Goal: Transaction & Acquisition: Purchase product/service

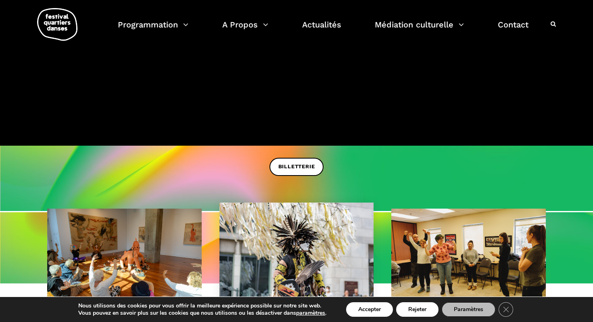
scroll to position [64, 0]
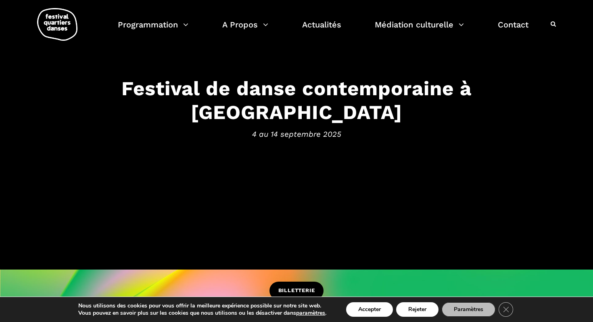
click at [286, 284] on link "BILLETTERIE" at bounding box center [296, 291] width 54 height 18
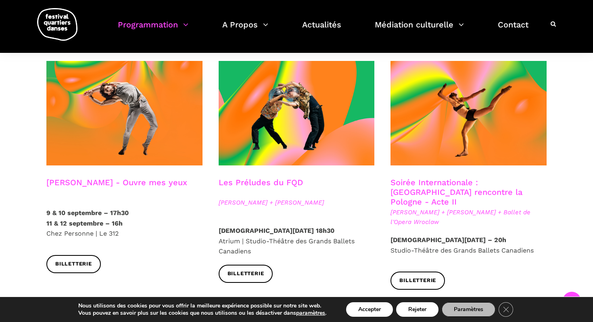
scroll to position [694, 0]
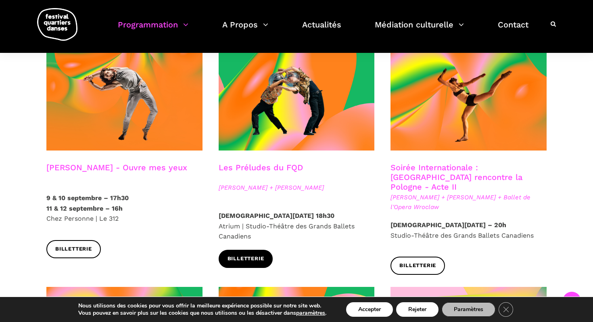
click at [250, 254] on span "Billetterie" at bounding box center [245, 258] width 37 height 8
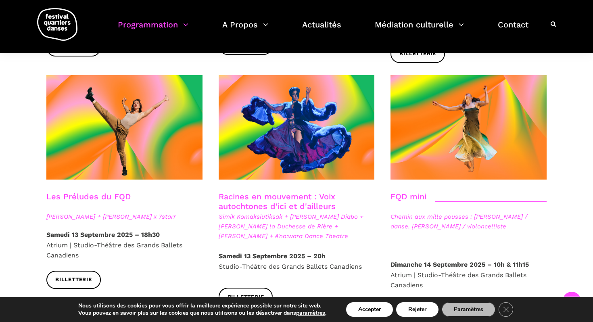
scroll to position [1177, 0]
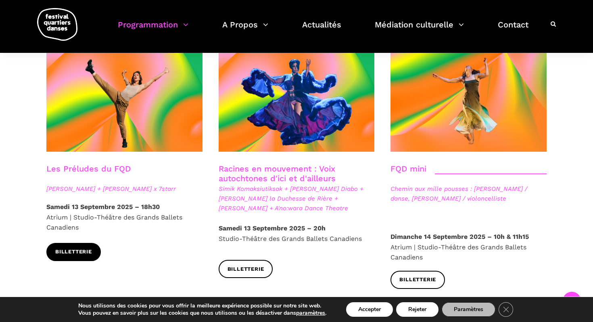
click at [69, 248] on span "Billetterie" at bounding box center [73, 252] width 37 height 8
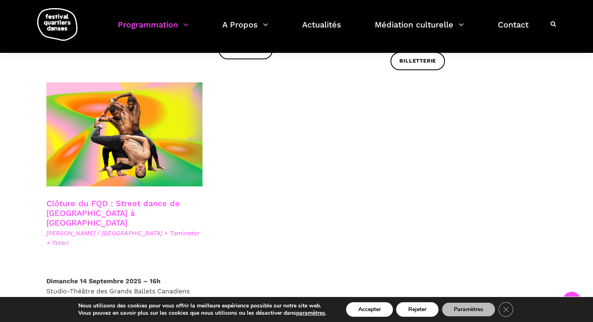
scroll to position [1405, 0]
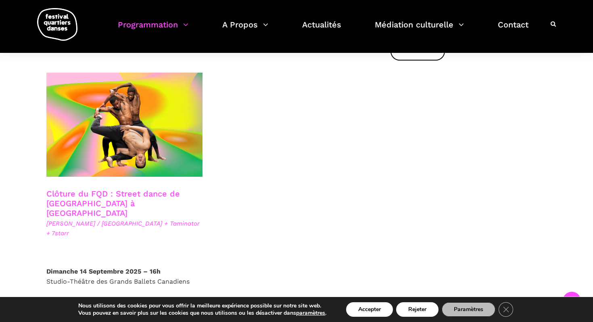
click at [78, 308] on span "Billetterie" at bounding box center [73, 312] width 37 height 8
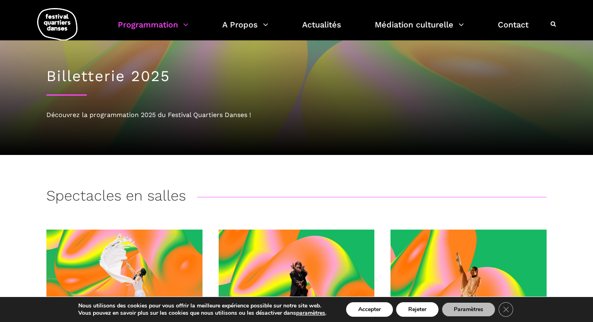
scroll to position [0, 0]
